Goal: Find specific page/section: Find specific page/section

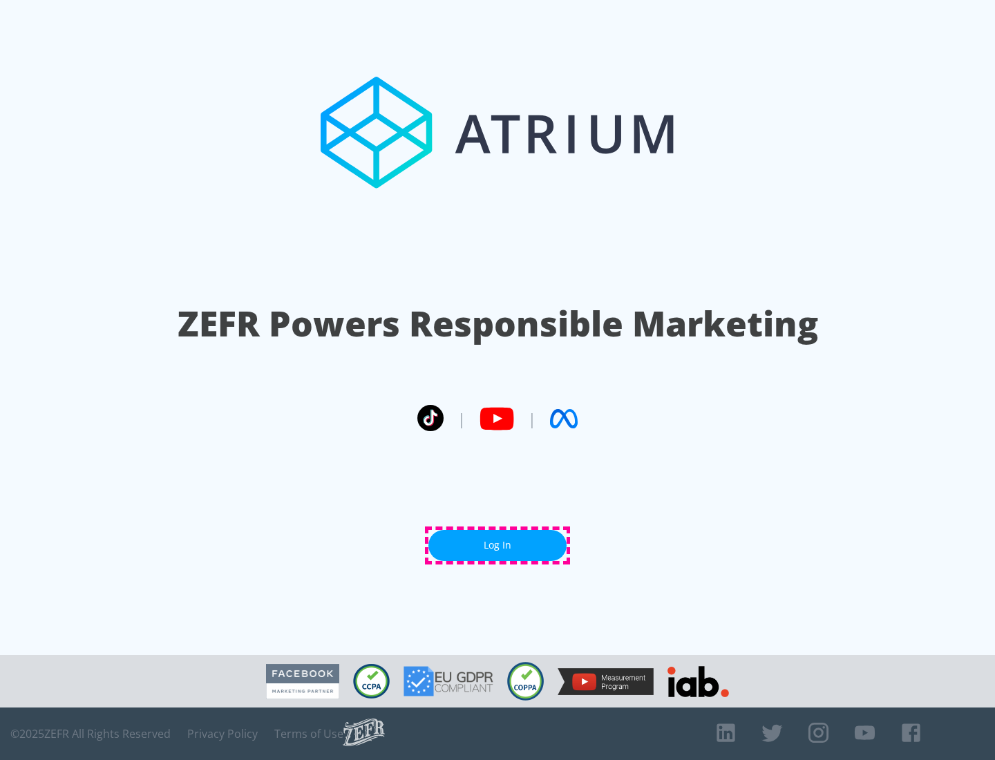
click at [498, 545] on link "Log In" at bounding box center [497, 545] width 138 height 31
